Goal: Information Seeking & Learning: Compare options

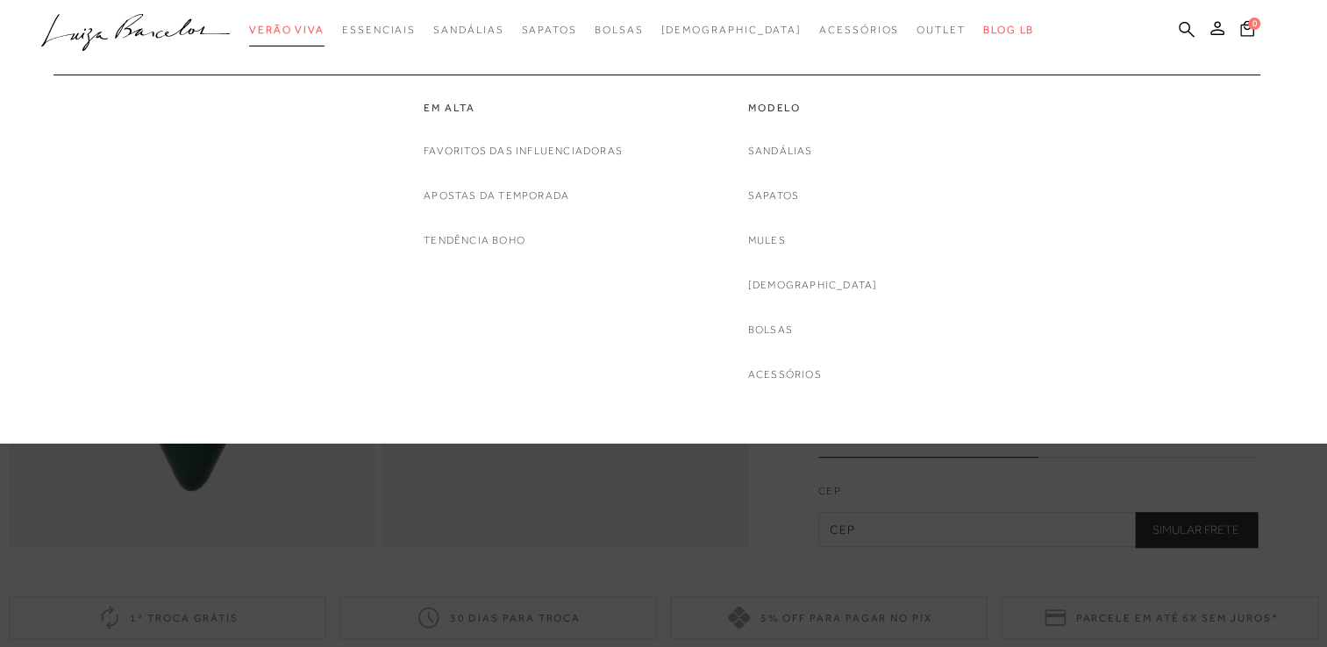
click at [324, 31] on span "Verão Viva" at bounding box center [286, 30] width 75 height 12
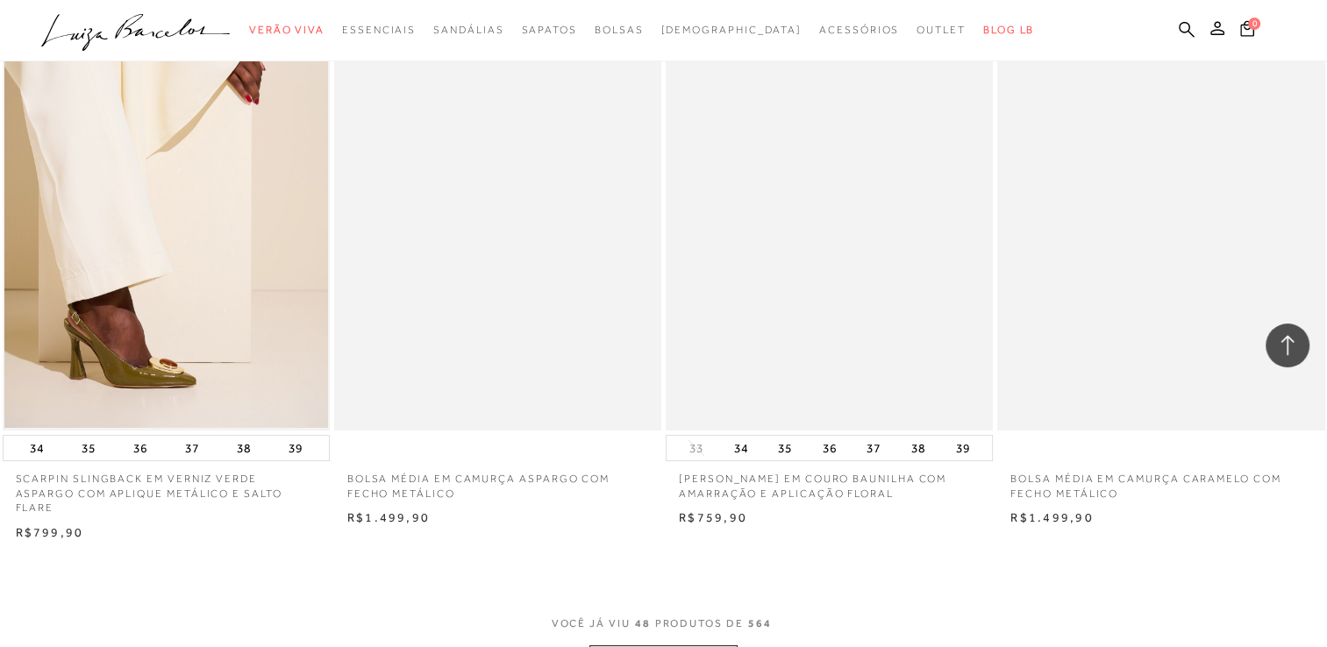
scroll to position [6928, 0]
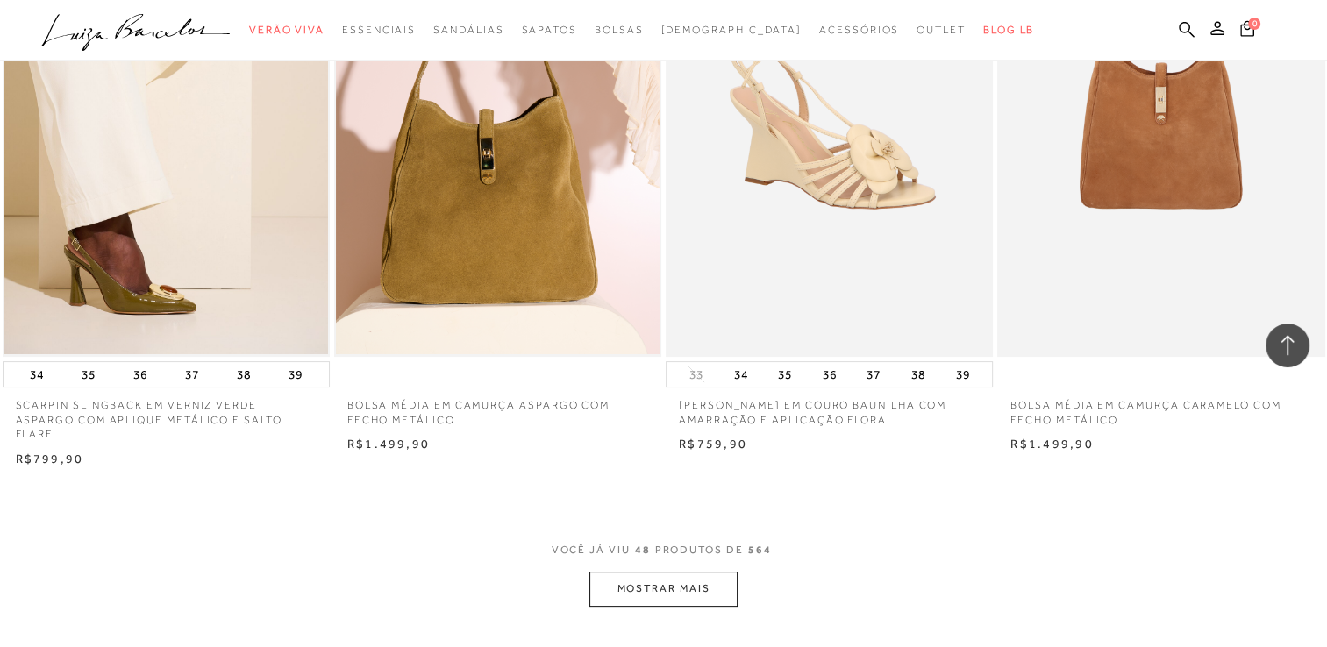
click at [735, 585] on button "MOSTRAR MAIS" at bounding box center [662, 589] width 147 height 34
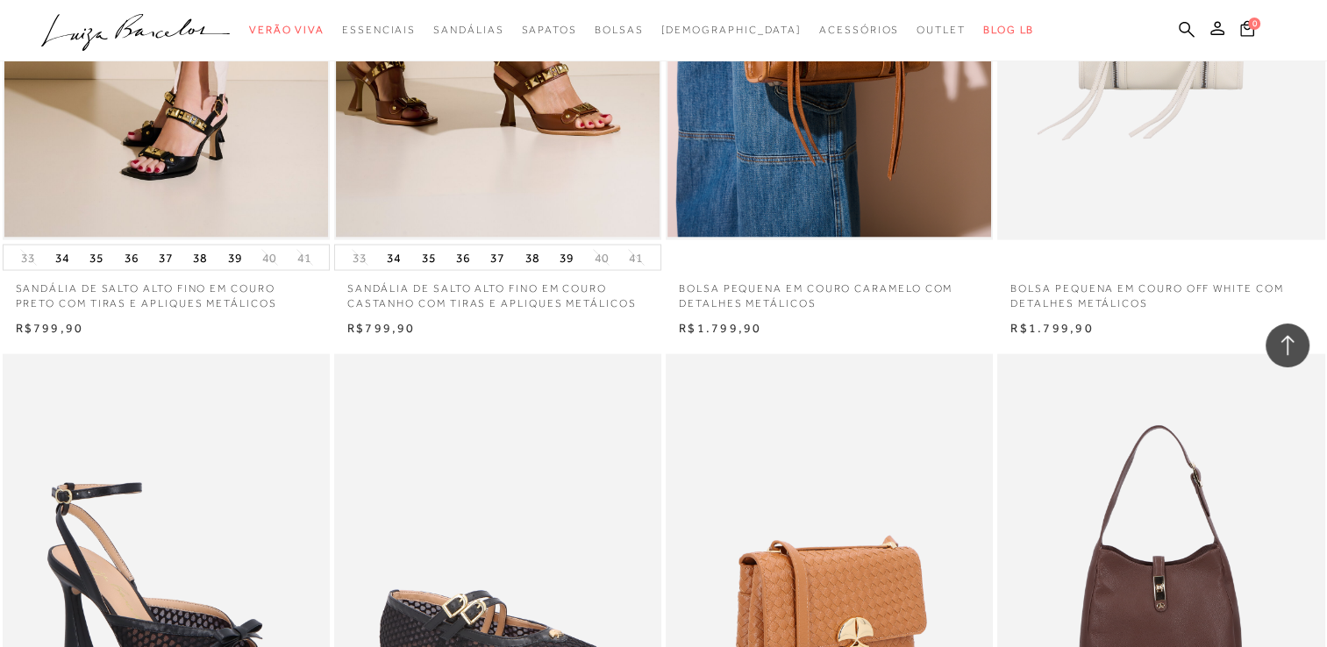
scroll to position [10523, 0]
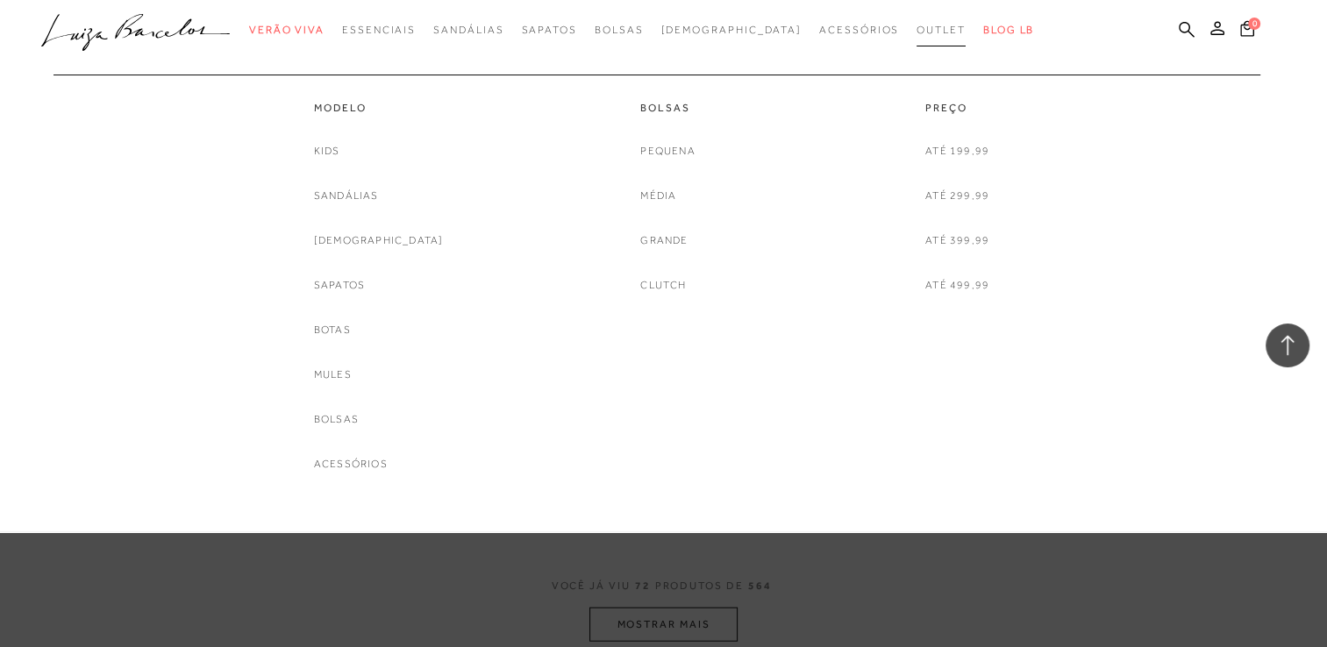
click at [921, 18] on link "Outlet" at bounding box center [940, 30] width 49 height 32
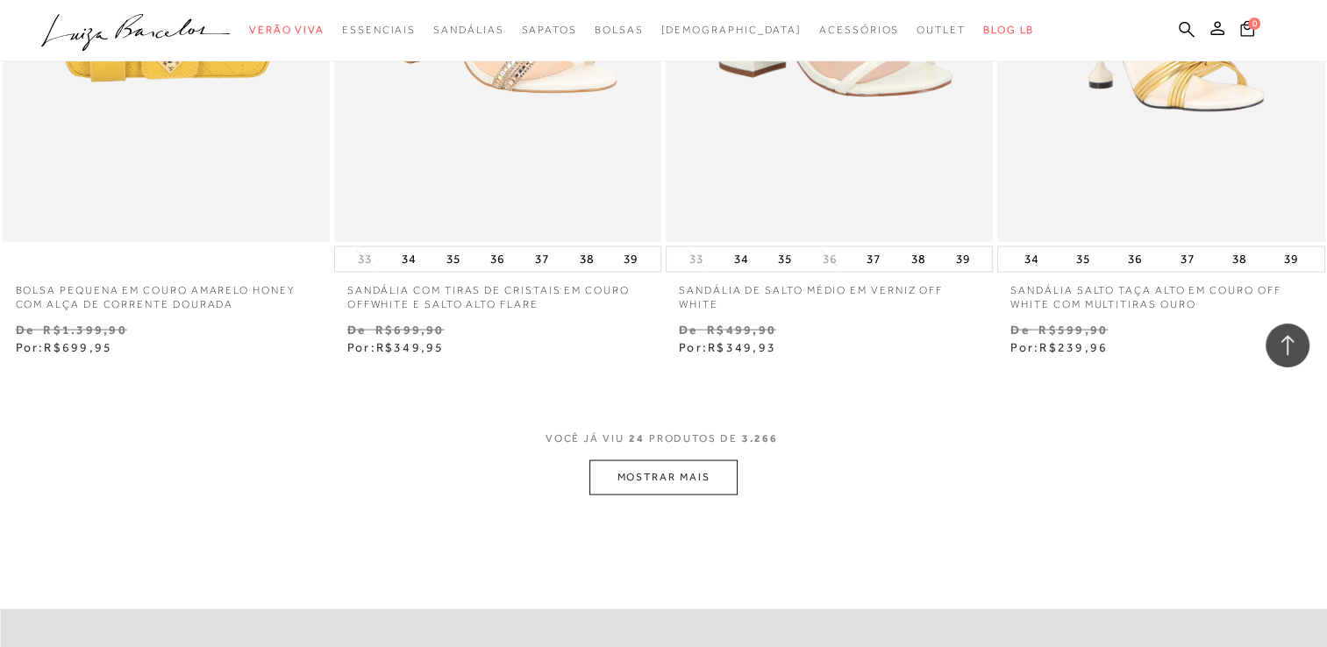
scroll to position [3508, 0]
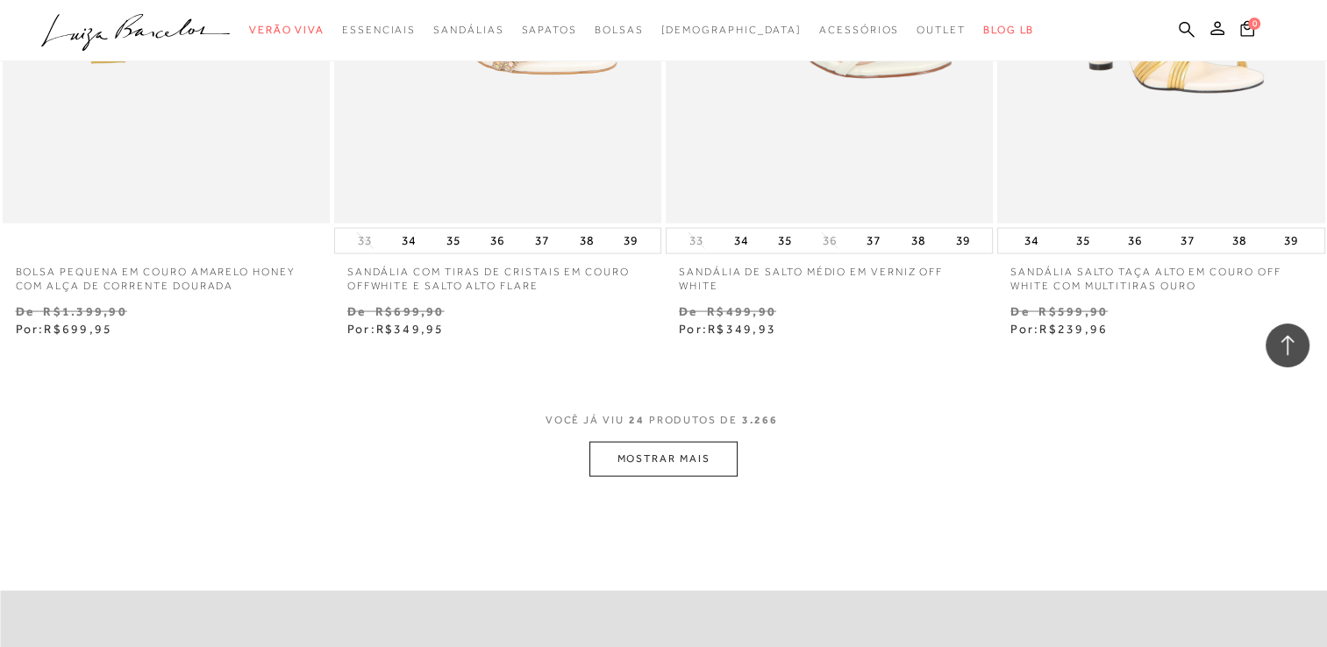
click at [708, 458] on button "MOSTRAR MAIS" at bounding box center [662, 459] width 147 height 34
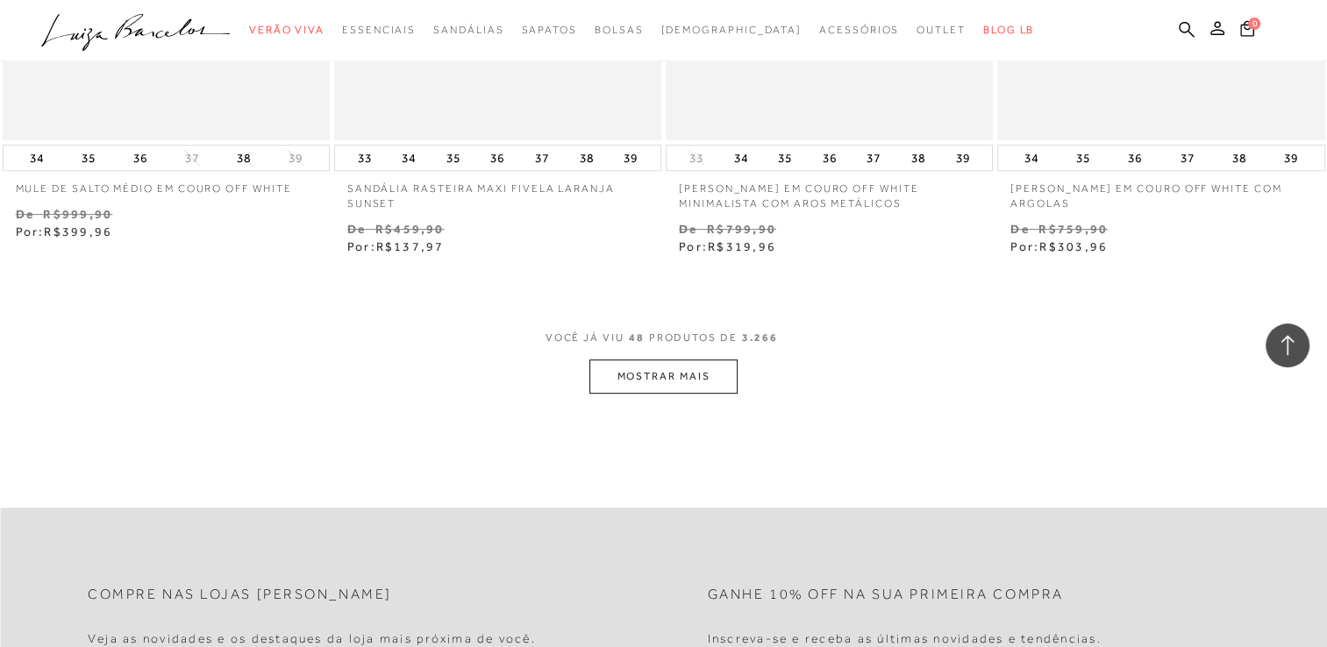
scroll to position [7366, 0]
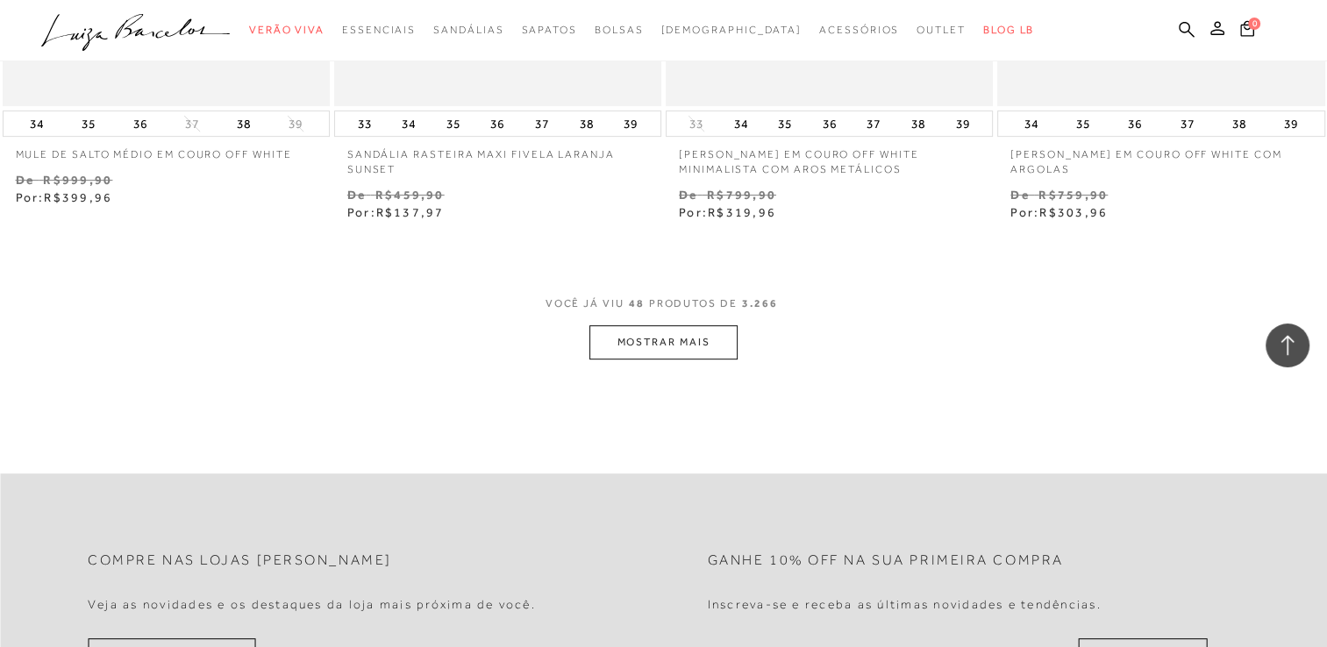
click at [706, 340] on button "MOSTRAR MAIS" at bounding box center [662, 342] width 147 height 34
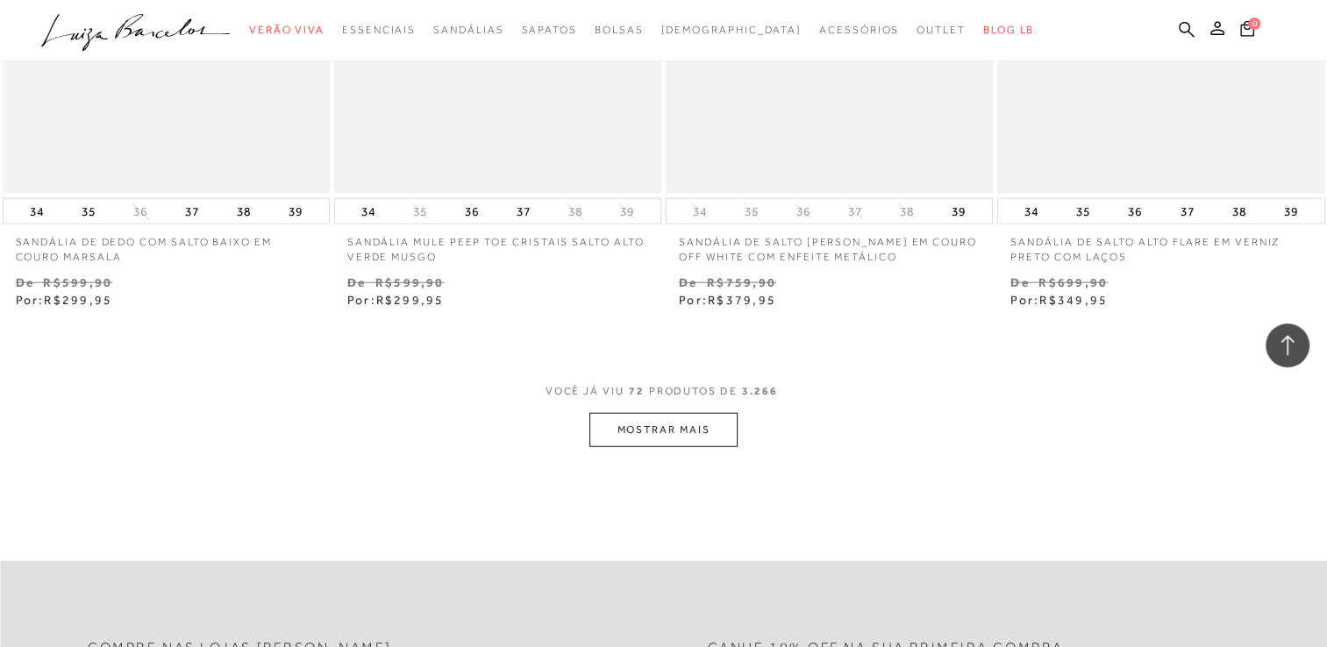
scroll to position [11137, 0]
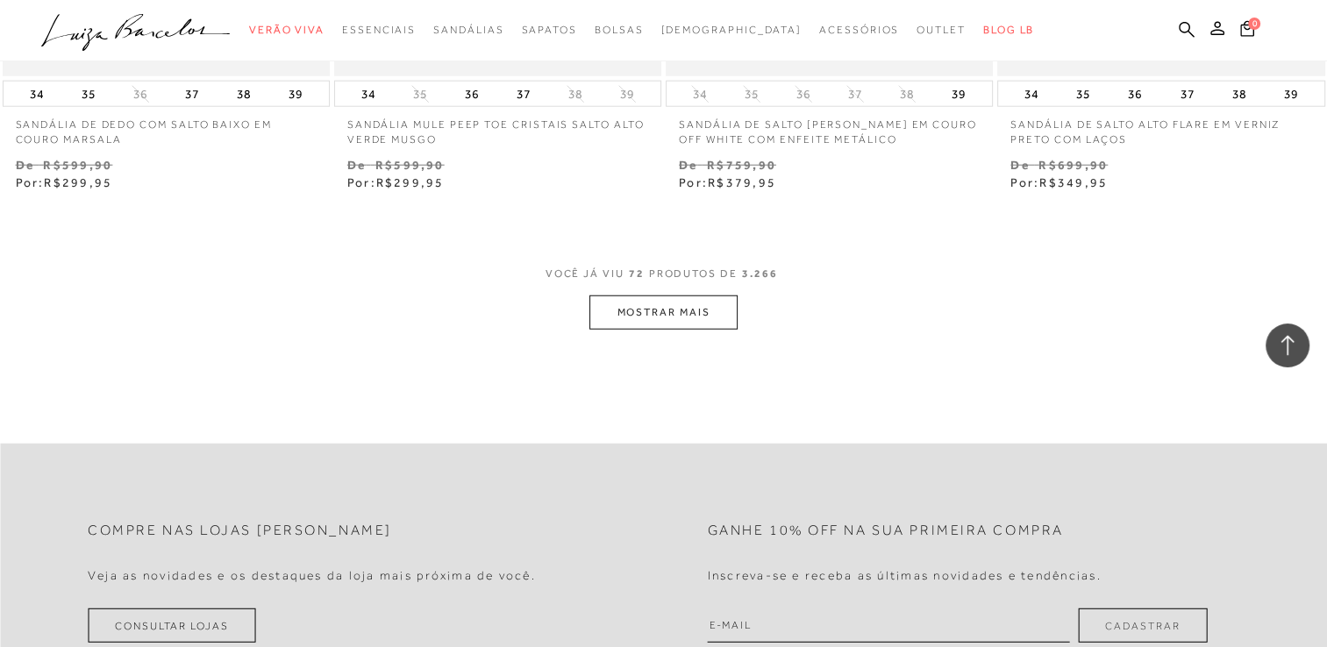
click at [667, 303] on button "MOSTRAR MAIS" at bounding box center [662, 313] width 147 height 34
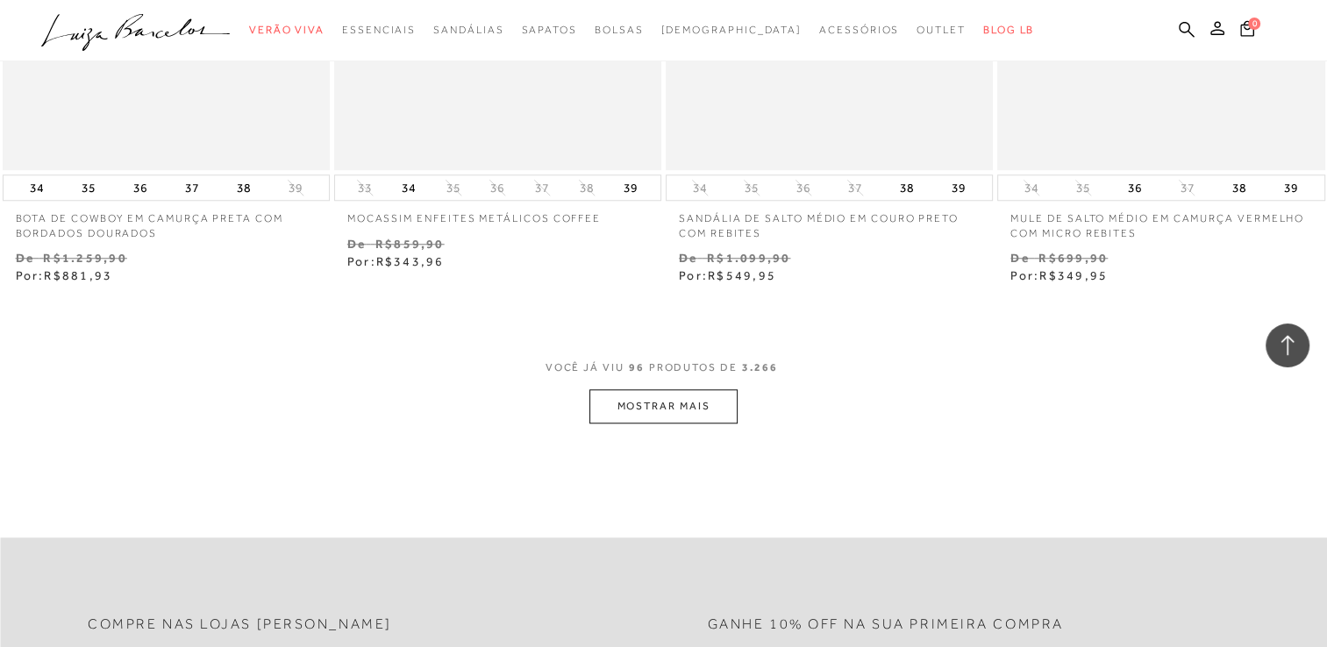
scroll to position [14820, 0]
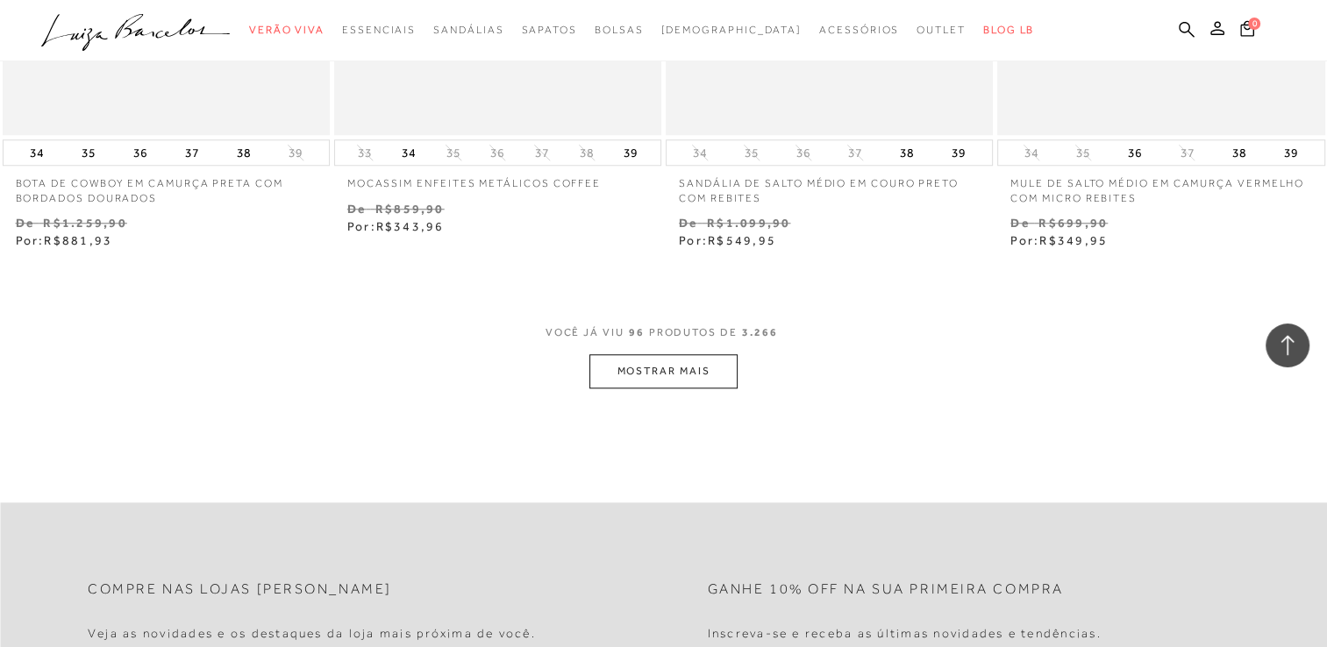
click at [693, 383] on button "MOSTRAR MAIS" at bounding box center [662, 371] width 147 height 34
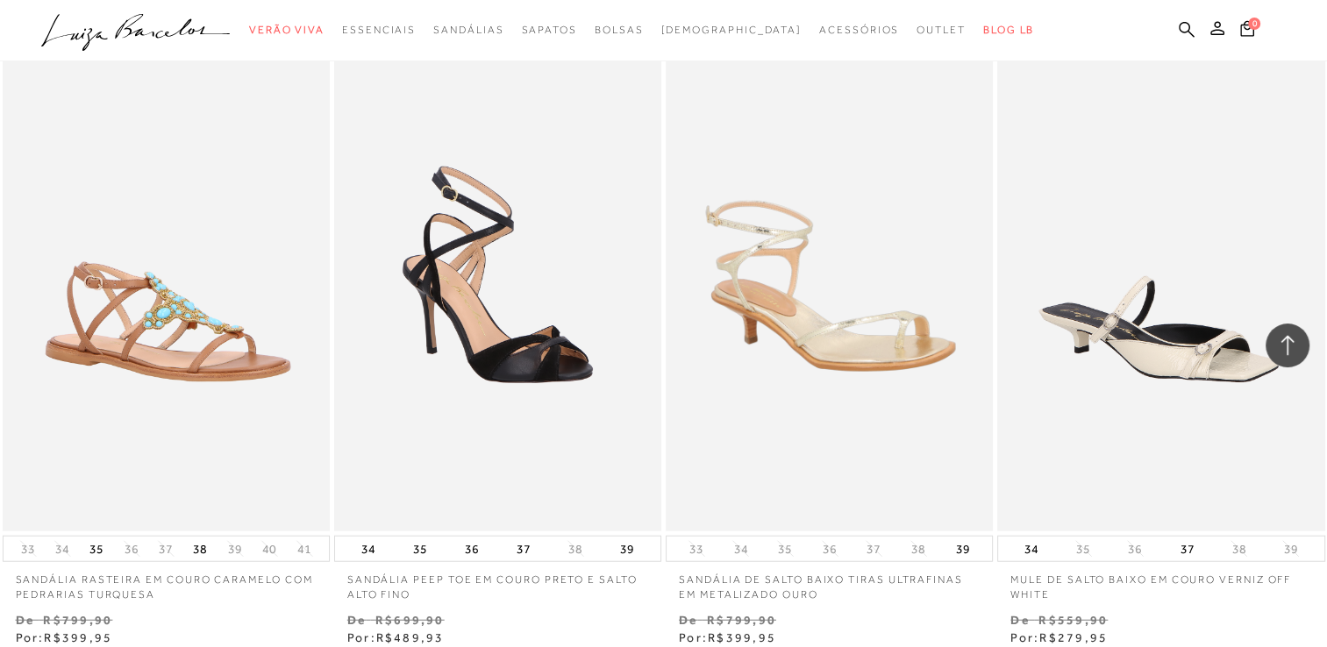
scroll to position [17626, 0]
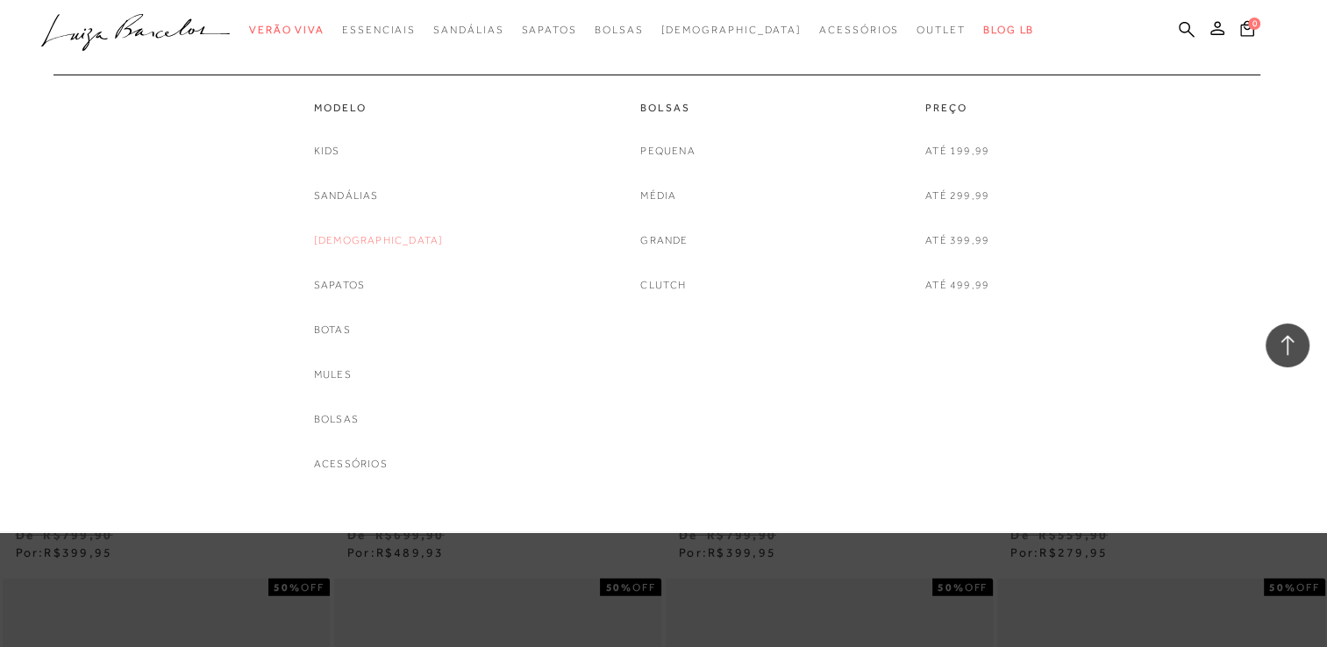
click at [379, 244] on link "[DEMOGRAPHIC_DATA]" at bounding box center [379, 241] width 130 height 18
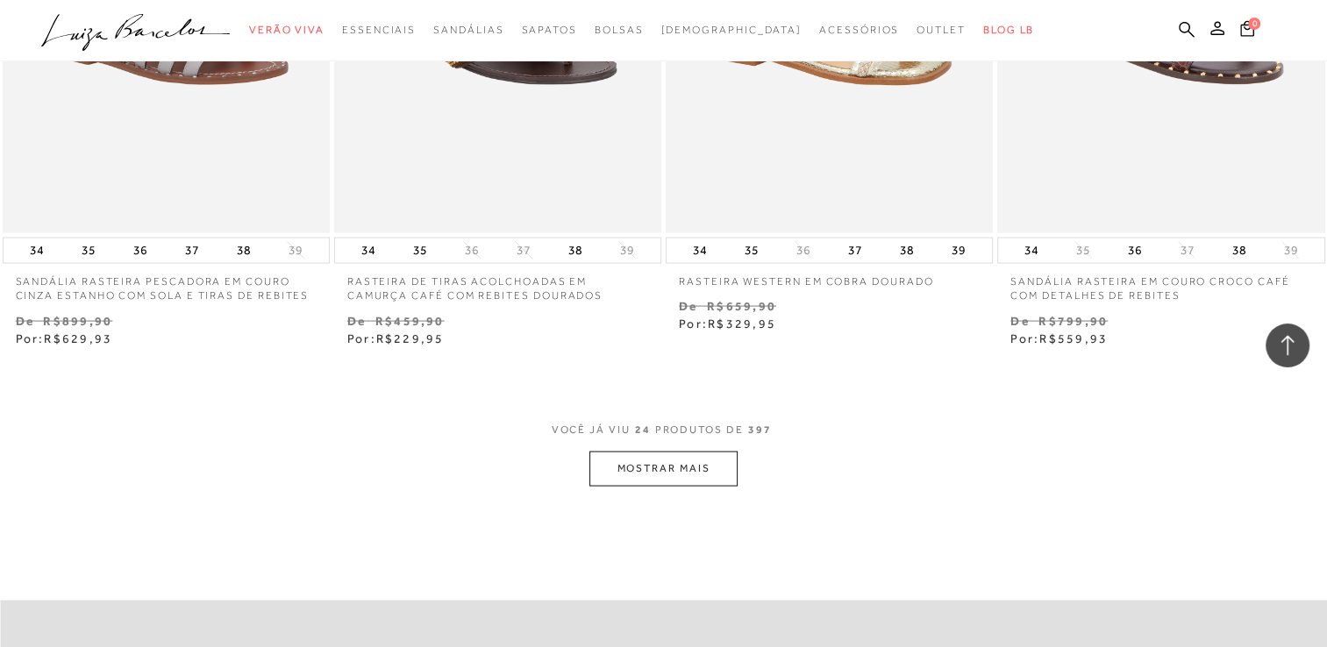
scroll to position [3683, 0]
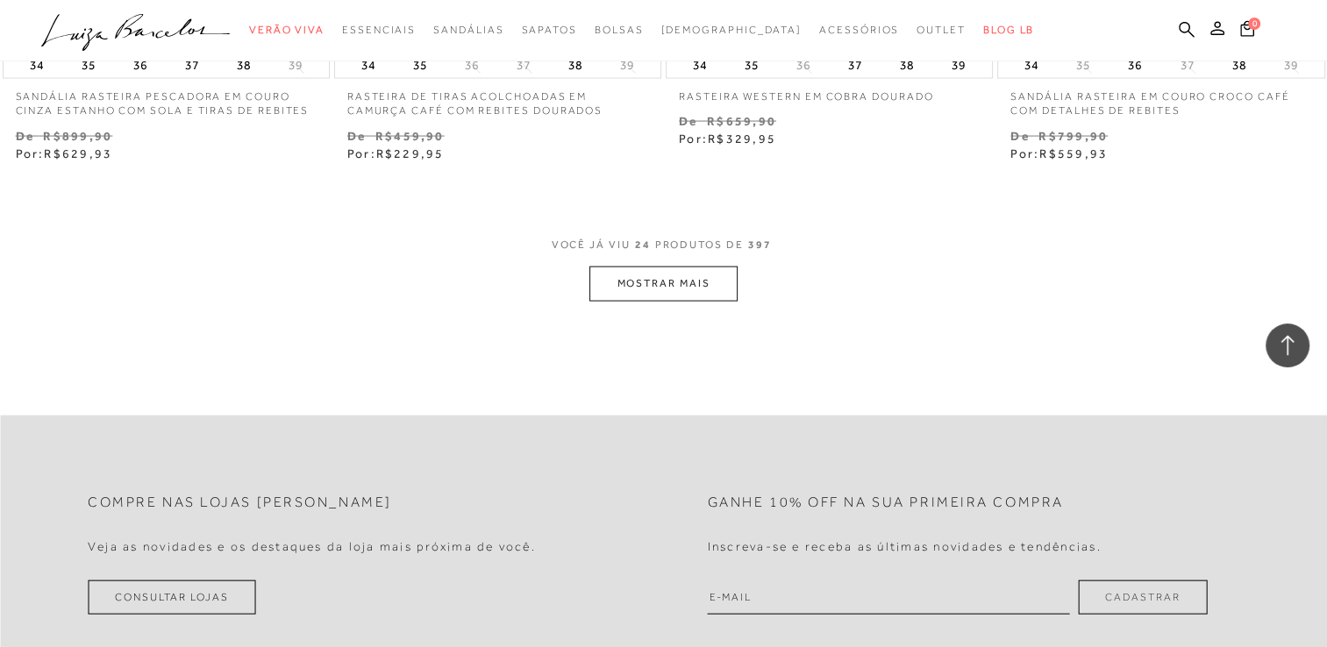
click at [607, 267] on button "MOSTRAR MAIS" at bounding box center [662, 284] width 147 height 34
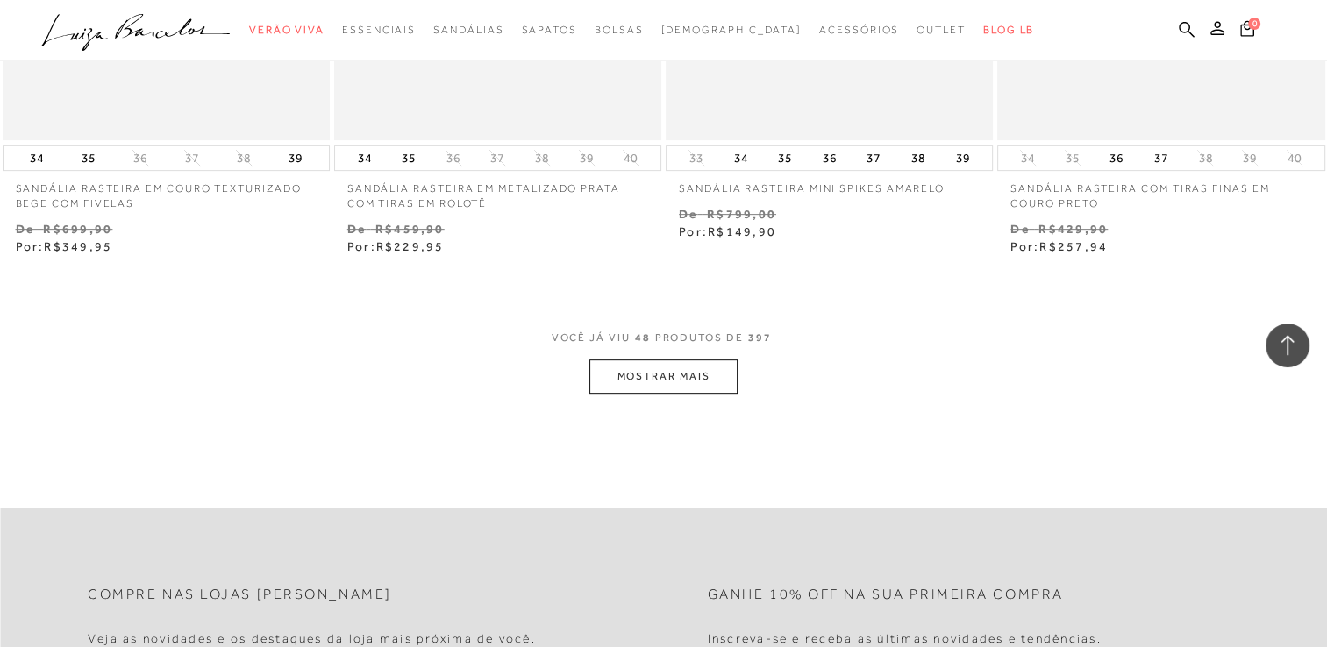
scroll to position [7366, 0]
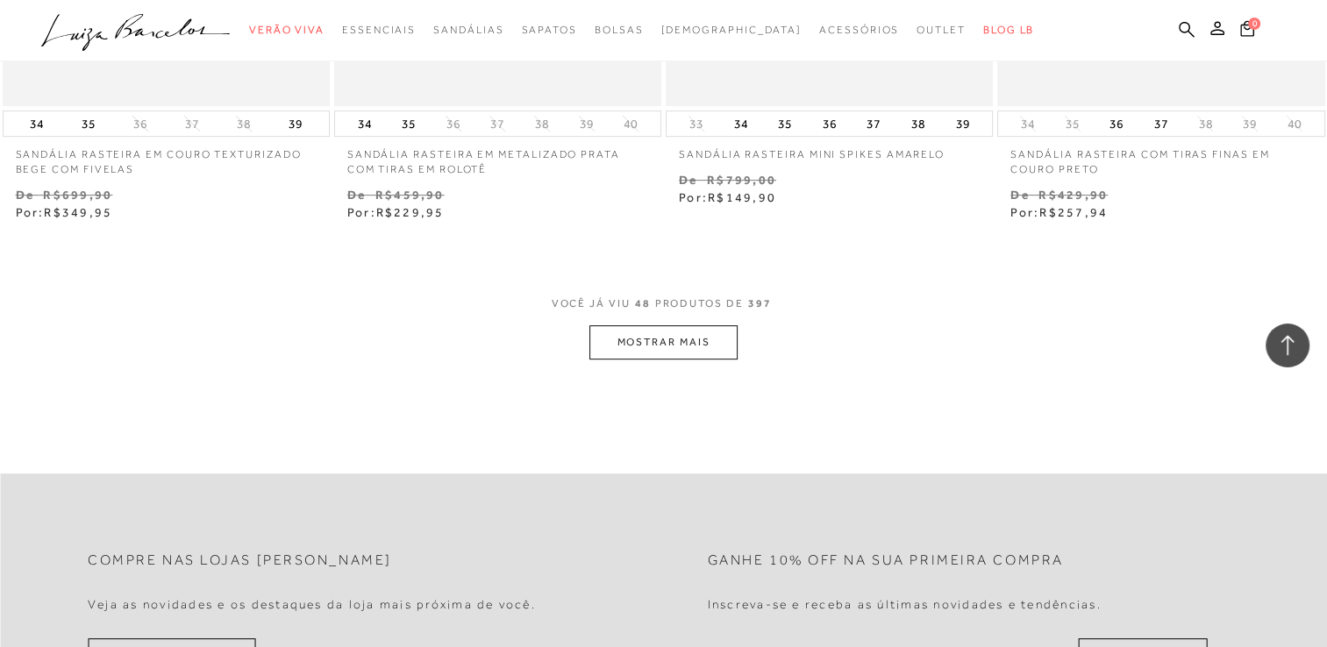
click at [603, 346] on button "MOSTRAR MAIS" at bounding box center [662, 342] width 147 height 34
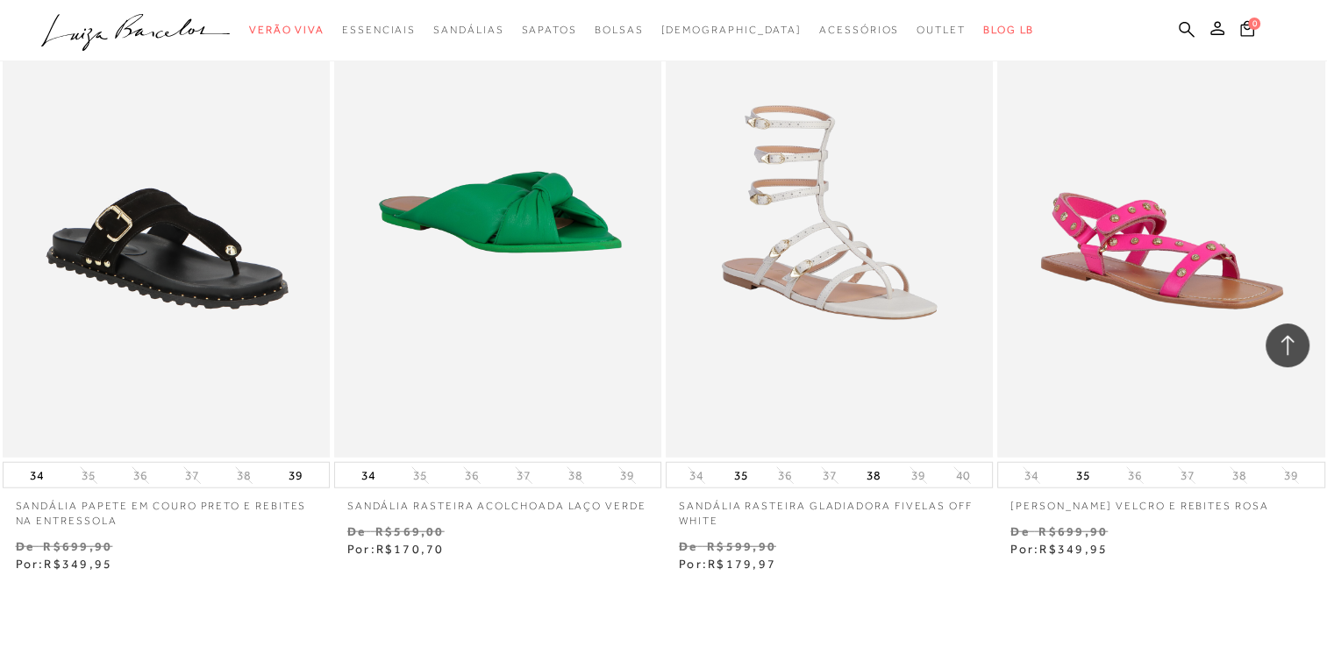
scroll to position [10786, 0]
